Goal: Task Accomplishment & Management: Complete application form

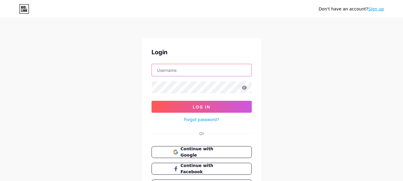
type input "[EMAIL_ADDRESS][DOMAIN_NAME]"
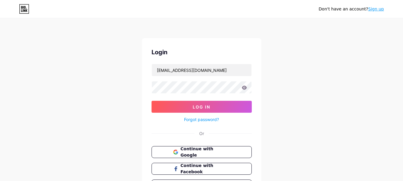
click at [375, 10] on link "Sign up" at bounding box center [377, 9] width 16 height 5
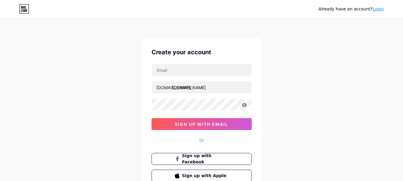
type input "[EMAIL_ADDRESS][DOMAIN_NAME]"
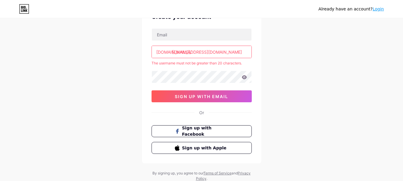
scroll to position [25, 0]
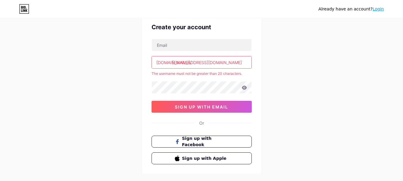
click at [206, 64] on input "[EMAIL_ADDRESS][DOMAIN_NAME]" at bounding box center [202, 62] width 100 height 12
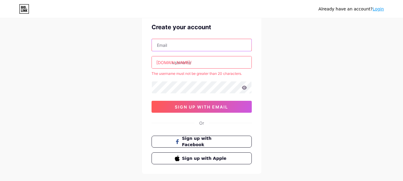
click at [171, 47] on input "text" at bounding box center [202, 45] width 100 height 12
paste input "[EMAIL_ADDRESS][DOMAIN_NAME]"
type input "[EMAIL_ADDRESS][DOMAIN_NAME]"
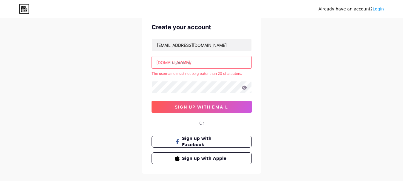
click at [67, 88] on div "Already have an account? Login Create your account [EMAIL_ADDRESS][DOMAIN_NAME]…" at bounding box center [201, 93] width 403 height 236
click at [183, 62] on input "text" at bounding box center [202, 62] width 100 height 12
paste input "denizlipestemal"
click at [212, 63] on input "denizlipestemal" at bounding box center [202, 62] width 100 height 12
click at [317, 102] on div "Already have an account? Login Create your account [EMAIL_ADDRESS][DOMAIN_NAME]…" at bounding box center [201, 93] width 403 height 236
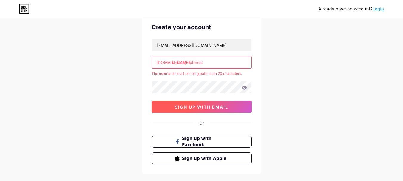
click at [202, 108] on span "sign up with email" at bounding box center [201, 107] width 53 height 5
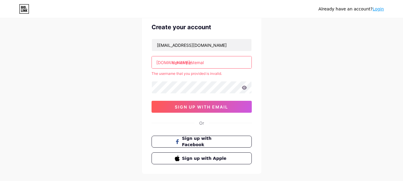
click at [201, 65] on input "denizli pestemal" at bounding box center [202, 62] width 100 height 12
click at [186, 63] on input "denizli pestemal" at bounding box center [202, 62] width 100 height 12
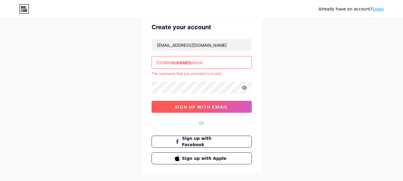
type input "denizlipestemal"
click at [198, 108] on span "sign up with email" at bounding box center [201, 107] width 53 height 5
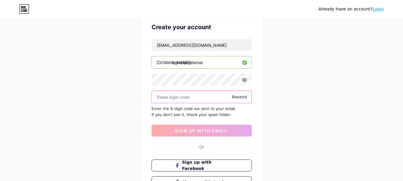
paste input "851218"
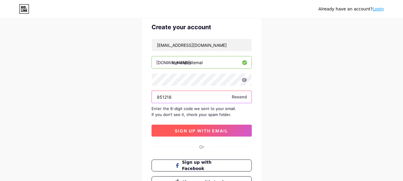
type input "851218"
click at [195, 132] on span "sign up with email" at bounding box center [201, 130] width 53 height 5
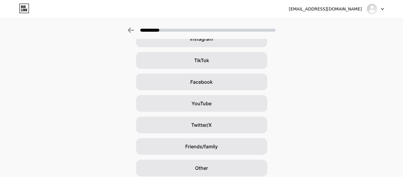
scroll to position [60, 0]
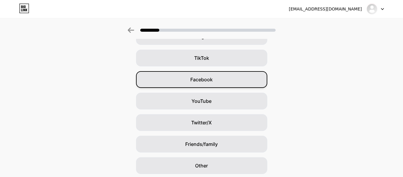
click at [206, 77] on span "Facebook" at bounding box center [202, 79] width 22 height 7
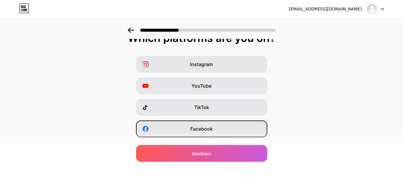
scroll to position [0, 0]
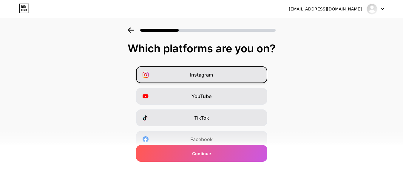
click at [205, 79] on div "Instagram" at bounding box center [201, 74] width 131 height 17
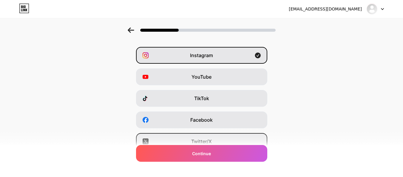
scroll to position [30, 0]
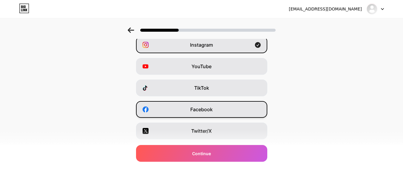
click at [203, 111] on span "Facebook" at bounding box center [202, 109] width 22 height 7
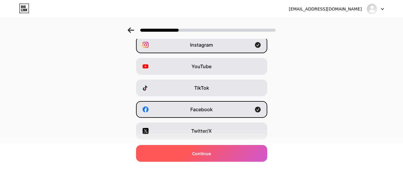
click at [209, 151] on span "Continue" at bounding box center [201, 153] width 19 height 6
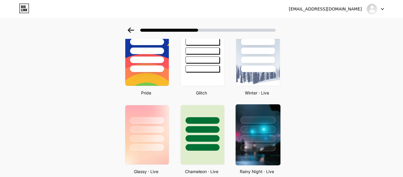
scroll to position [149, 0]
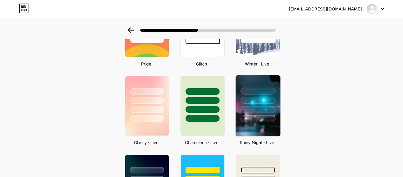
click at [260, 109] on div at bounding box center [258, 109] width 35 height 7
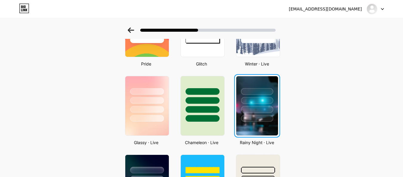
scroll to position [0, 0]
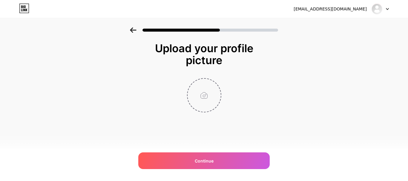
click at [206, 95] on input "file" at bounding box center [204, 95] width 33 height 33
type input "C:\fakepath\327178764_565774288520596_811202425808962762_n.png"
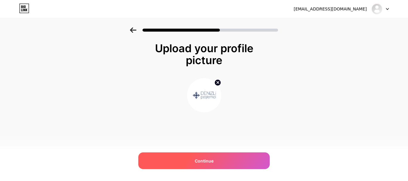
click at [217, 163] on div "Continue" at bounding box center [203, 161] width 131 height 17
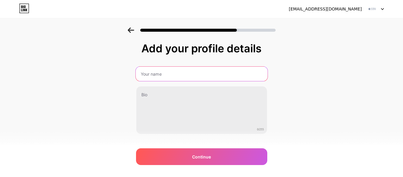
click at [168, 73] on input "text" at bounding box center [202, 74] width 132 height 14
paste input "Peshtemal towel manufacturer"
type input "Peshtemal towel manufacturer"
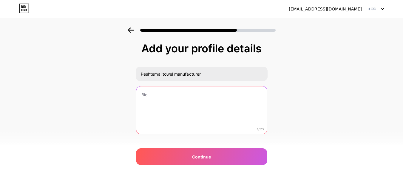
click at [168, 104] on textarea at bounding box center [201, 110] width 131 height 48
paste textarea "Buy high-quality Turkish Peshtemal bath towels wholesale from top Peshtemal man…"
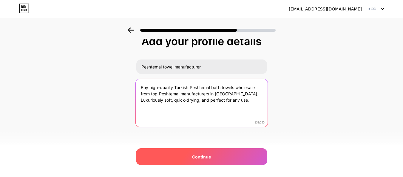
scroll to position [11, 0]
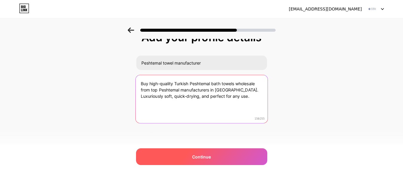
type textarea "Buy high-quality Turkish Peshtemal bath towels wholesale from top Peshtemal man…"
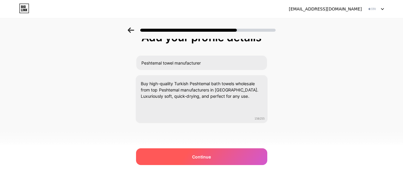
click at [205, 155] on span "Continue" at bounding box center [201, 157] width 19 height 6
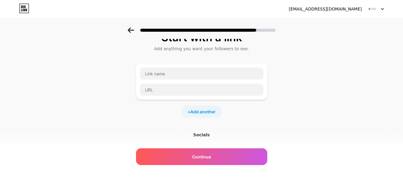
scroll to position [0, 0]
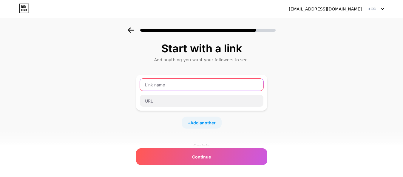
click at [162, 81] on input "text" at bounding box center [202, 85] width 124 height 12
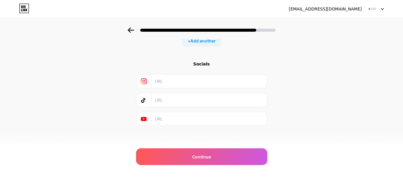
scroll to position [85, 0]
click at [171, 78] on input "text" at bounding box center [209, 78] width 108 height 13
click at [205, 61] on div "Socials" at bounding box center [201, 61] width 131 height 6
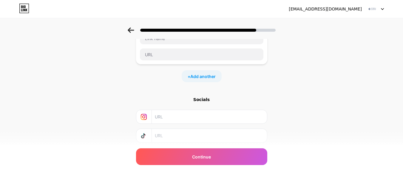
scroll to position [0, 0]
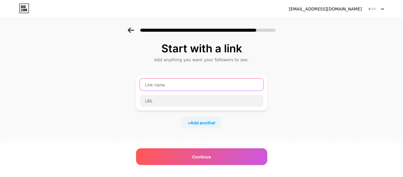
click at [166, 83] on input "text" at bounding box center [202, 85] width 124 height 12
paste input "[PERSON_NAME]"
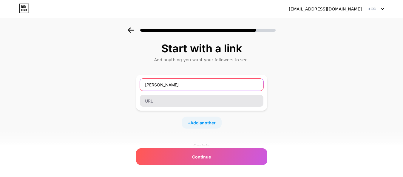
type input "[PERSON_NAME]"
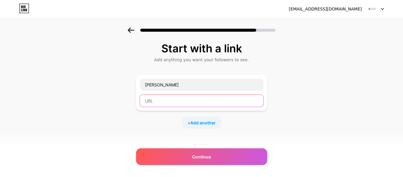
click at [151, 104] on input "text" at bounding box center [202, 101] width 124 height 12
paste input "[URL][DOMAIN_NAME]"
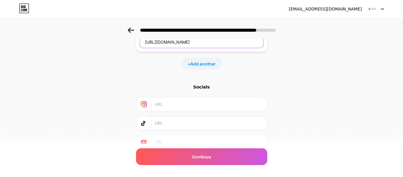
scroll to position [60, 0]
type input "[URL][DOMAIN_NAME]"
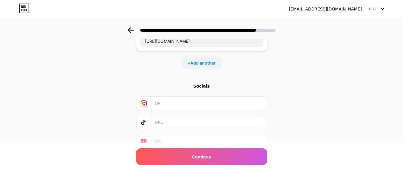
click at [182, 107] on input "text" at bounding box center [209, 102] width 108 height 13
paste input "[URL][DOMAIN_NAME]"
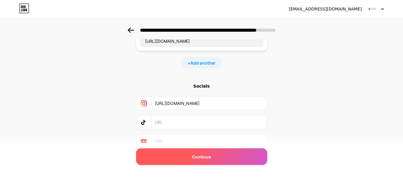
type input "[URL][DOMAIN_NAME]"
click at [209, 162] on div "Continue" at bounding box center [201, 156] width 131 height 17
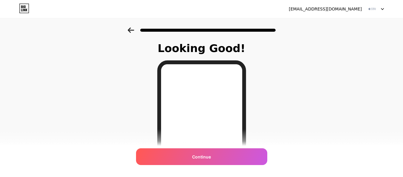
scroll to position [60, 0]
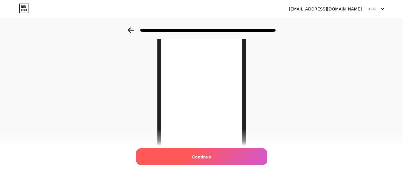
click at [204, 158] on span "Continue" at bounding box center [201, 157] width 19 height 6
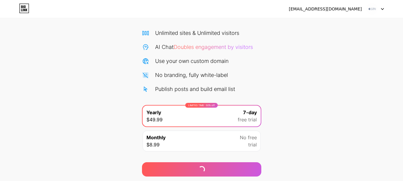
scroll to position [29, 0]
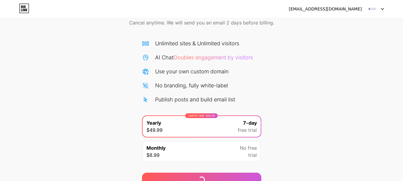
click at [374, 10] on img at bounding box center [372, 8] width 11 height 11
click at [373, 10] on img at bounding box center [372, 8] width 11 height 11
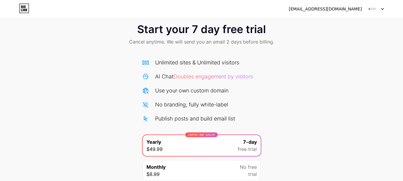
scroll to position [0, 0]
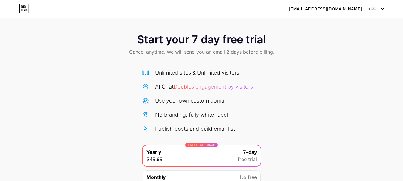
click at [25, 11] on icon at bounding box center [24, 9] width 10 height 10
click at [192, 35] on span "Start your 7 day free trial" at bounding box center [201, 39] width 129 height 12
click at [373, 9] on img at bounding box center [372, 8] width 11 height 11
click at [331, 12] on div "[EMAIL_ADDRESS][DOMAIN_NAME]" at bounding box center [336, 9] width 95 height 11
click at [328, 10] on div "[EMAIL_ADDRESS][DOMAIN_NAME]" at bounding box center [325, 9] width 73 height 6
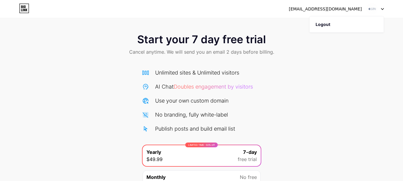
click at [23, 8] on icon at bounding box center [23, 6] width 1 height 3
click at [386, 9] on div "[EMAIL_ADDRESS][DOMAIN_NAME] Logout" at bounding box center [201, 9] width 403 height 11
click at [383, 10] on icon at bounding box center [383, 8] width 2 height 1
click at [338, 22] on li "Logout" at bounding box center [347, 24] width 74 height 16
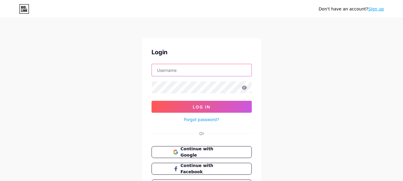
type input "[EMAIL_ADDRESS][DOMAIN_NAME]"
click at [188, 73] on input "[EMAIL_ADDRESS][DOMAIN_NAME]" at bounding box center [202, 70] width 100 height 12
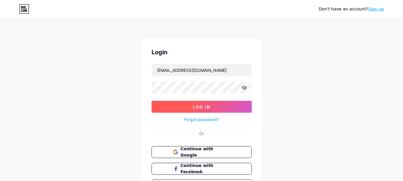
click at [169, 104] on button "Log In" at bounding box center [202, 107] width 100 height 12
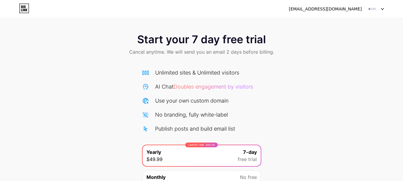
click at [379, 9] on div at bounding box center [375, 9] width 17 height 11
click at [332, 9] on div "[EMAIL_ADDRESS][DOMAIN_NAME]" at bounding box center [325, 9] width 73 height 6
click at [355, 10] on div "[EMAIL_ADDRESS][DOMAIN_NAME]" at bounding box center [325, 9] width 73 height 6
click at [16, 11] on div "[EMAIL_ADDRESS][DOMAIN_NAME] Logout" at bounding box center [201, 9] width 403 height 11
click at [20, 9] on icon at bounding box center [24, 9] width 10 height 10
